Goal: Transaction & Acquisition: Download file/media

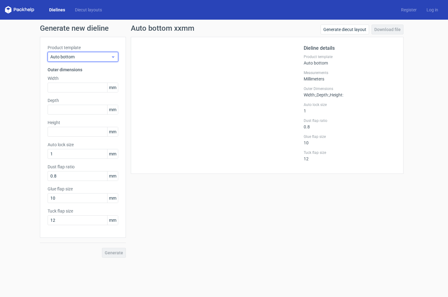
click at [79, 57] on span "Auto bottom" at bounding box center [80, 57] width 61 height 6
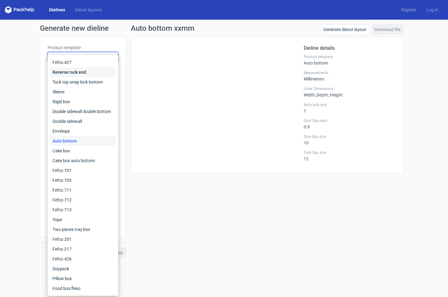
click at [81, 72] on div "Reverse tuck end" at bounding box center [83, 72] width 66 height 10
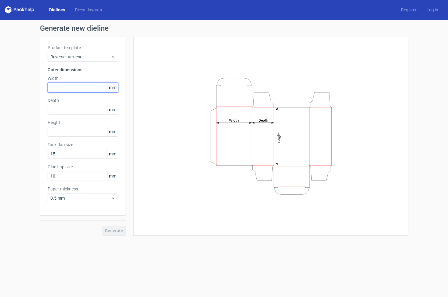
click at [67, 91] on input "text" at bounding box center [83, 88] width 71 height 10
type input "65"
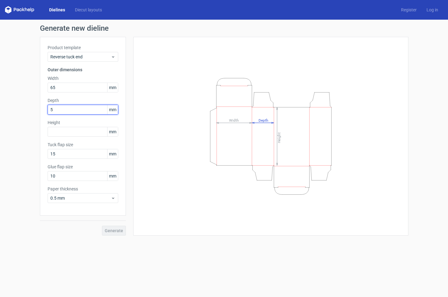
type input "55"
type input "190"
click at [117, 228] on button "Generate" at bounding box center [114, 231] width 24 height 10
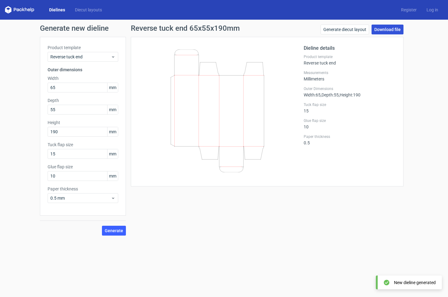
click at [395, 28] on link "Download file" at bounding box center [388, 30] width 32 height 10
